Goal: Find contact information: Obtain details needed to contact an individual or organization

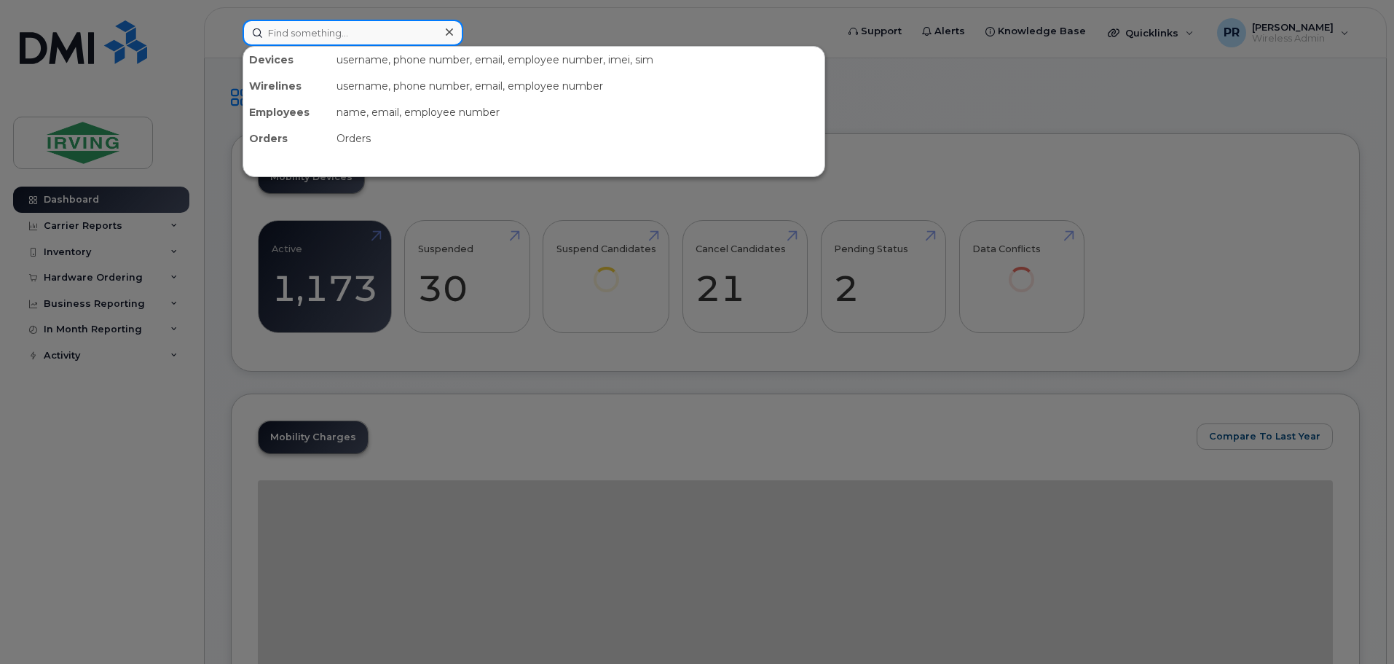
click at [307, 34] on input at bounding box center [353, 33] width 221 height 26
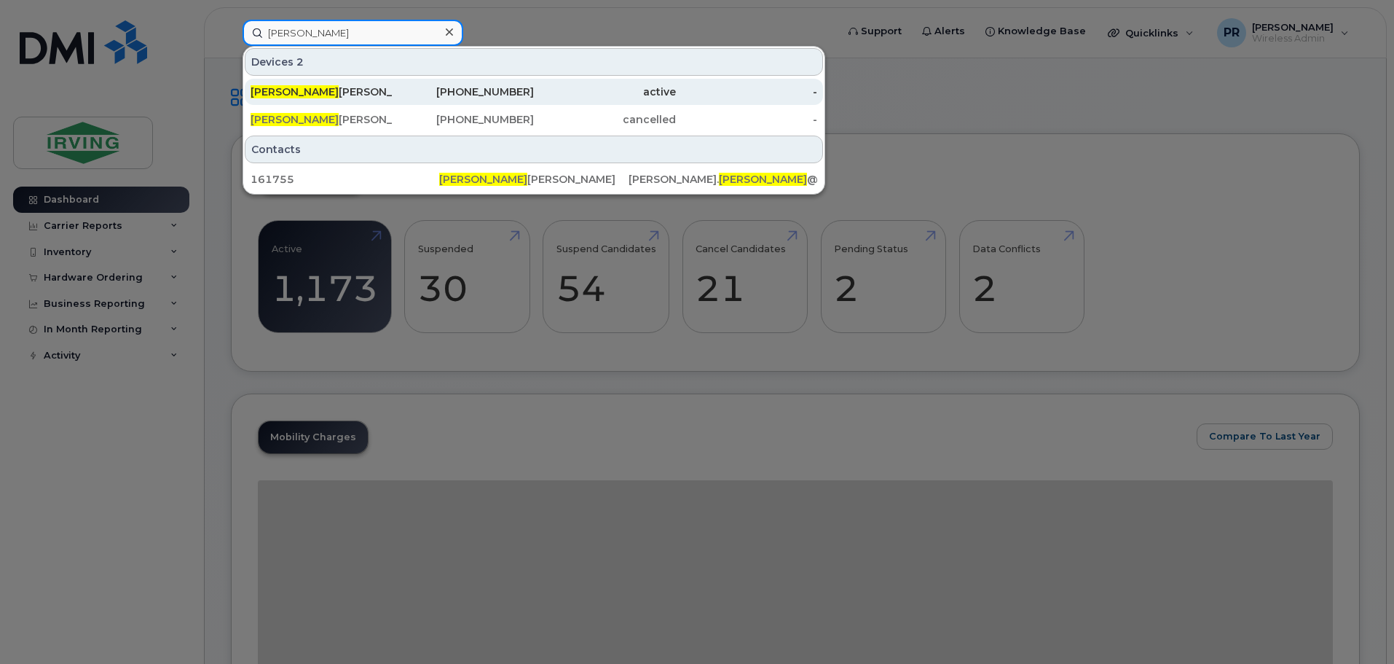
type input "[PERSON_NAME]"
click at [306, 89] on div "[PERSON_NAME]" at bounding box center [322, 91] width 142 height 15
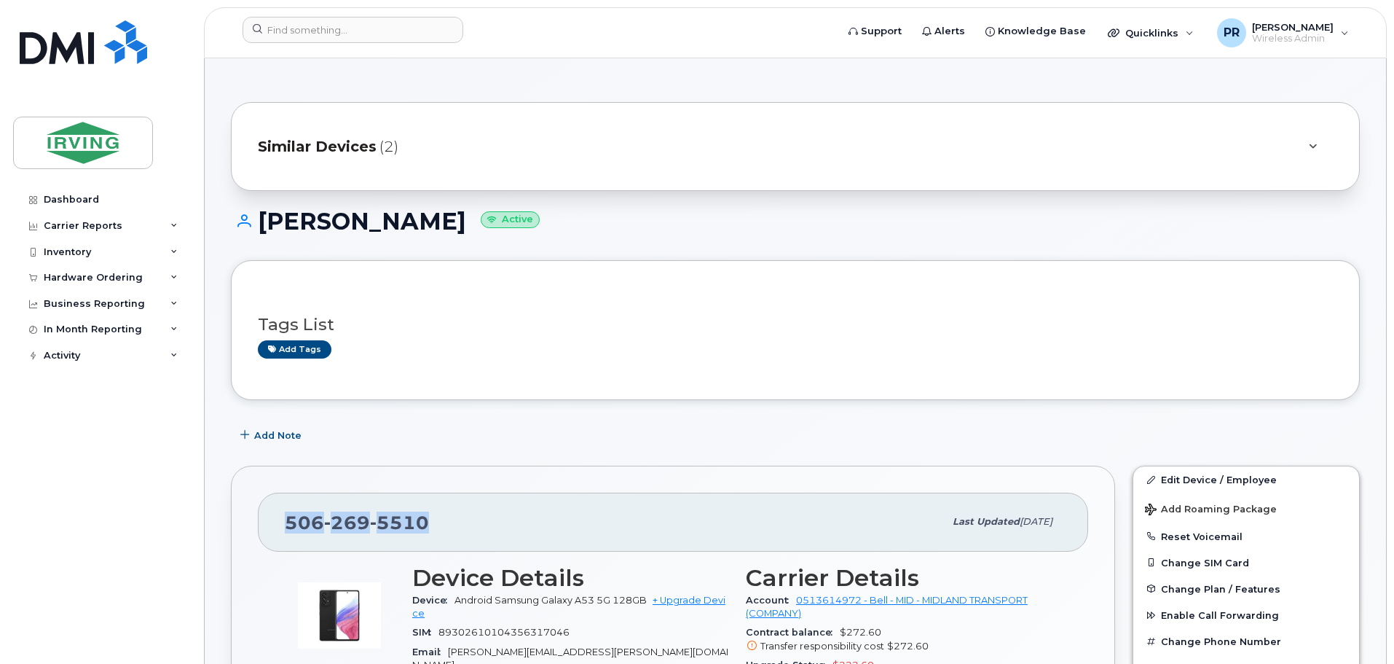
drag, startPoint x: 430, startPoint y: 523, endPoint x: 273, endPoint y: 513, distance: 157.6
click at [273, 513] on div "[PHONE_NUMBER] Last updated [DATE]" at bounding box center [673, 521] width 830 height 58
copy span "[PHONE_NUMBER]"
